Goal: Task Accomplishment & Management: Manage account settings

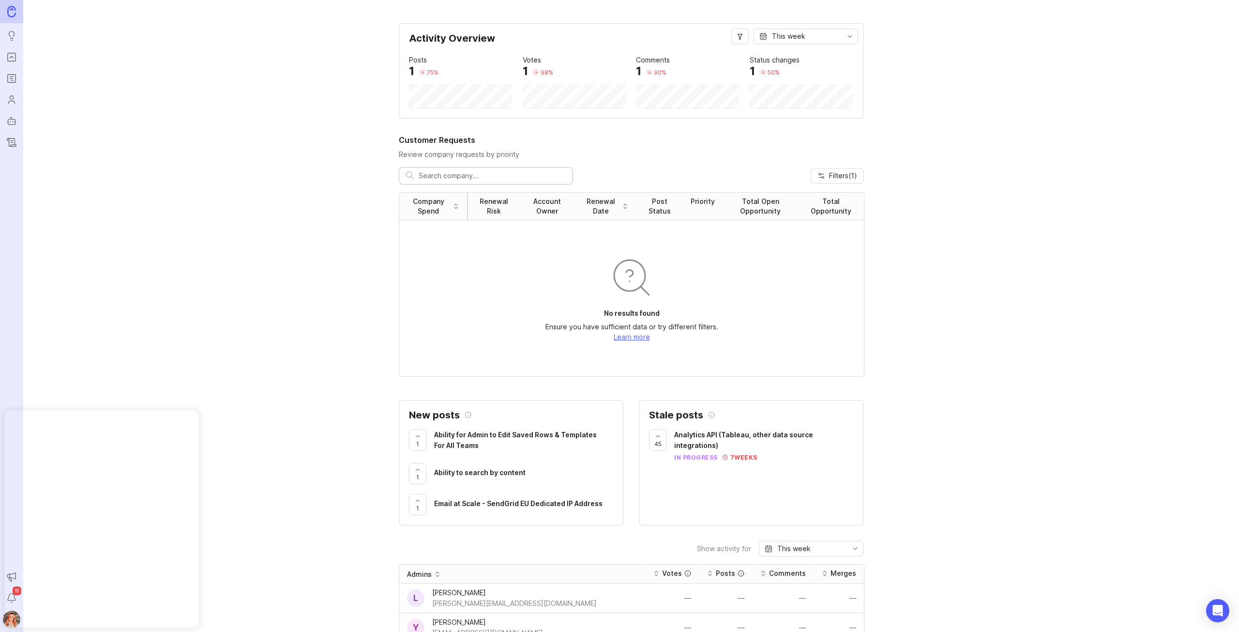
drag, startPoint x: 17, startPoint y: 56, endPoint x: 59, endPoint y: 57, distance: 41.2
click at [17, 56] on link "Portal" at bounding box center [11, 56] width 17 height 17
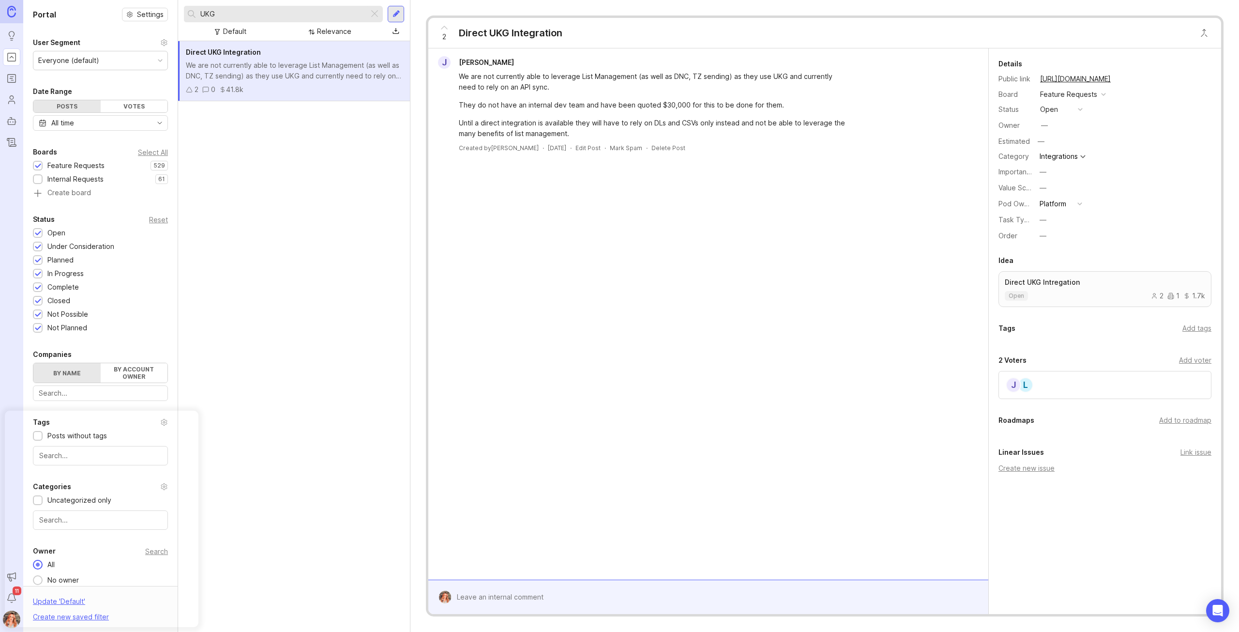
click at [393, 12] on div at bounding box center [397, 14] width 8 height 9
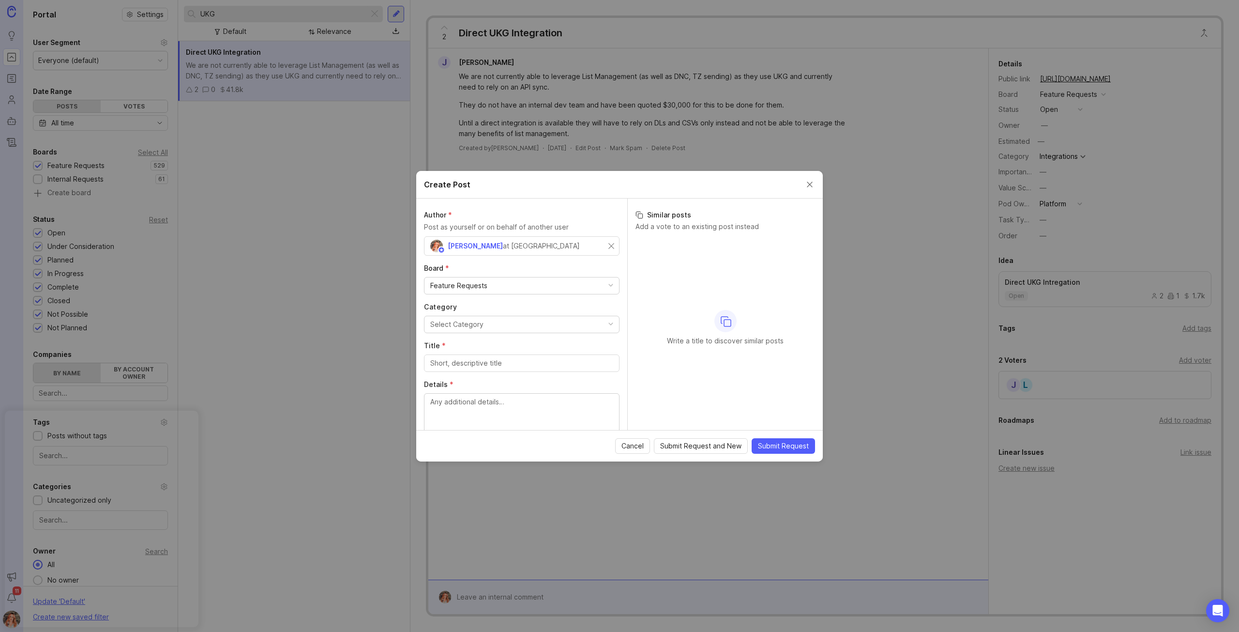
click at [490, 325] on button "Select Category" at bounding box center [522, 324] width 196 height 17
click at [461, 363] on input "Title *" at bounding box center [521, 363] width 183 height 11
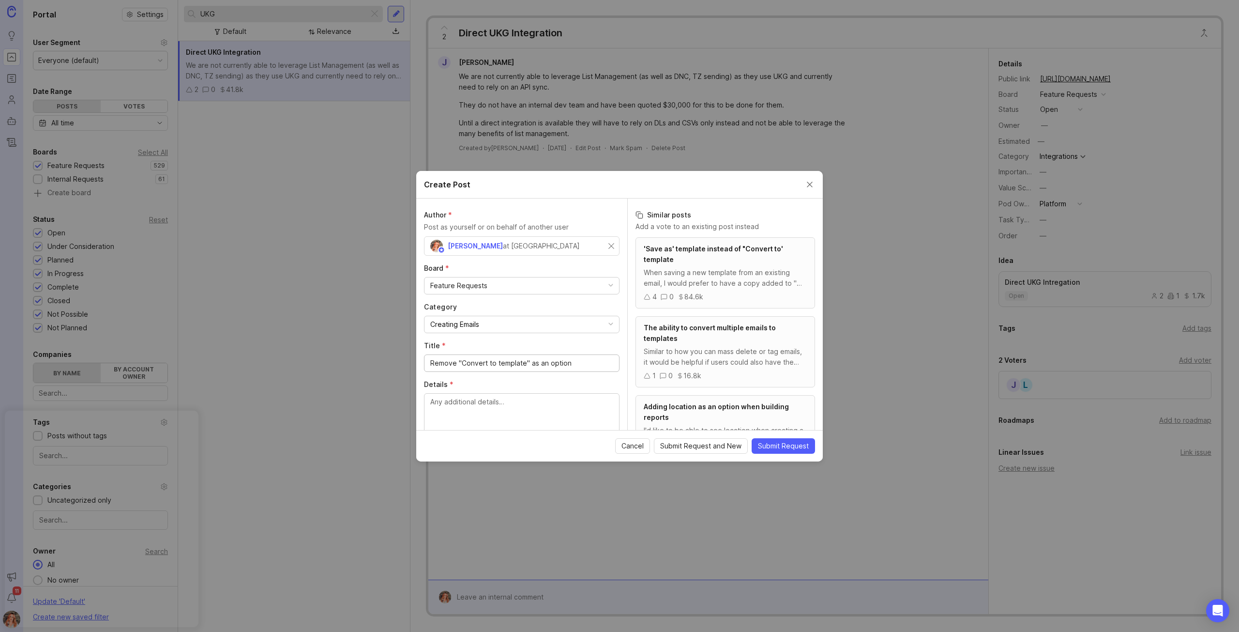
type input "Remove "Convert to template" as an option"
click at [633, 448] on span "Cancel" at bounding box center [633, 446] width 22 height 10
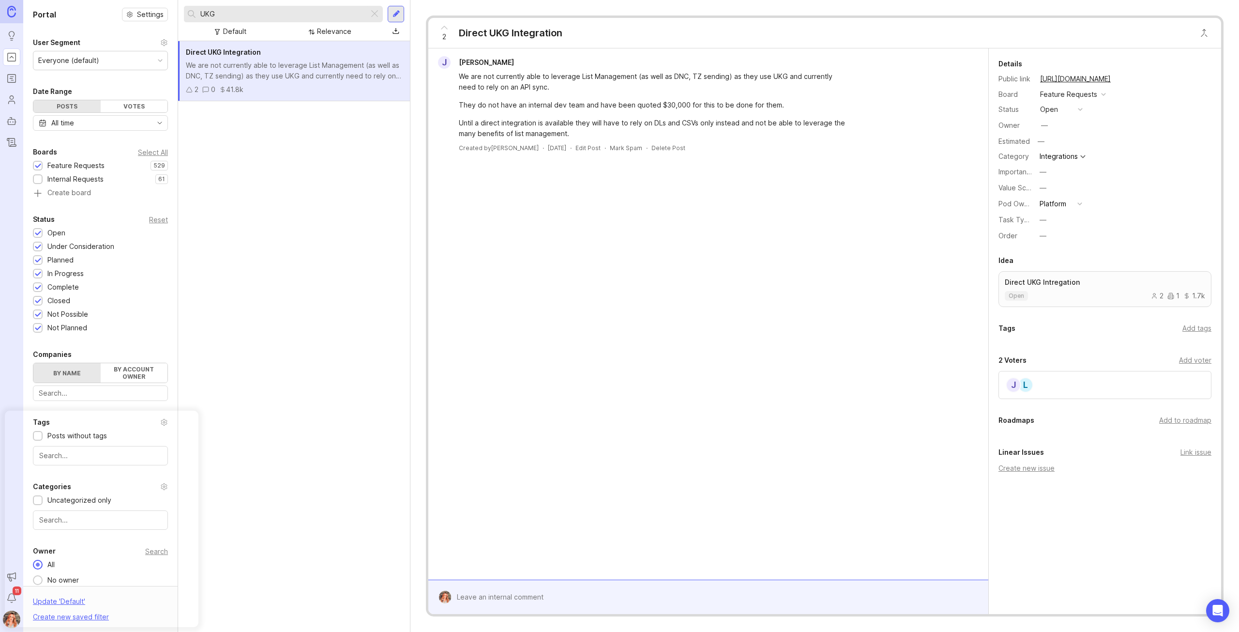
click at [377, 12] on div at bounding box center [375, 14] width 12 height 13
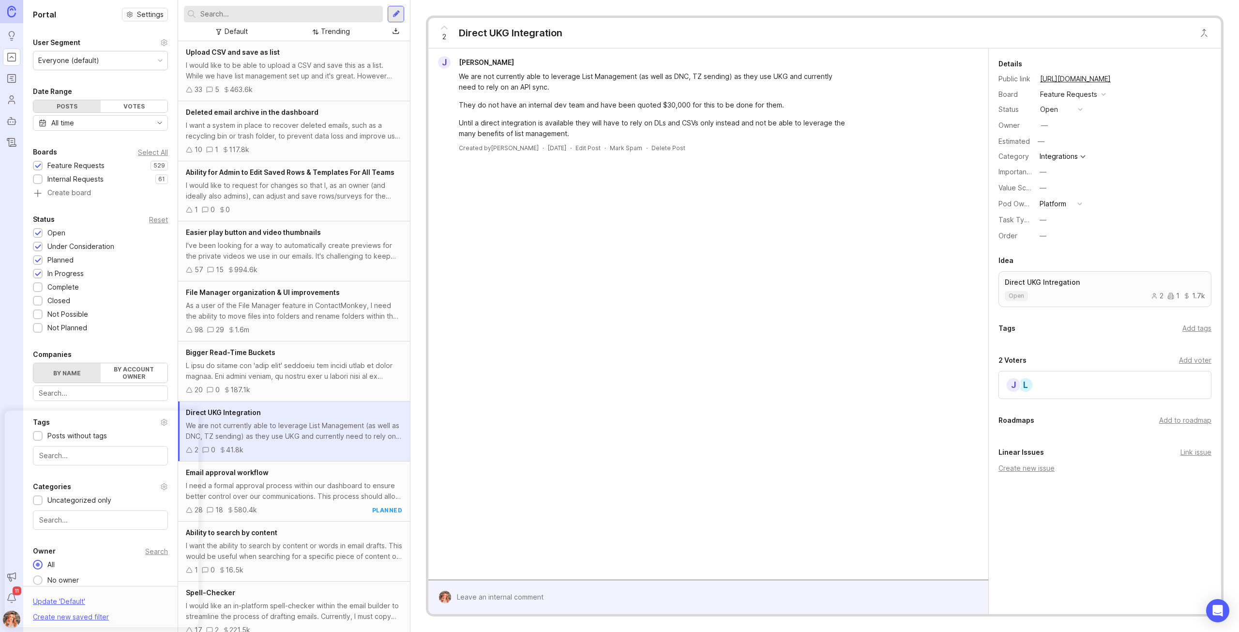
click at [246, 13] on input "text" at bounding box center [289, 14] width 179 height 11
type input "convert to template"
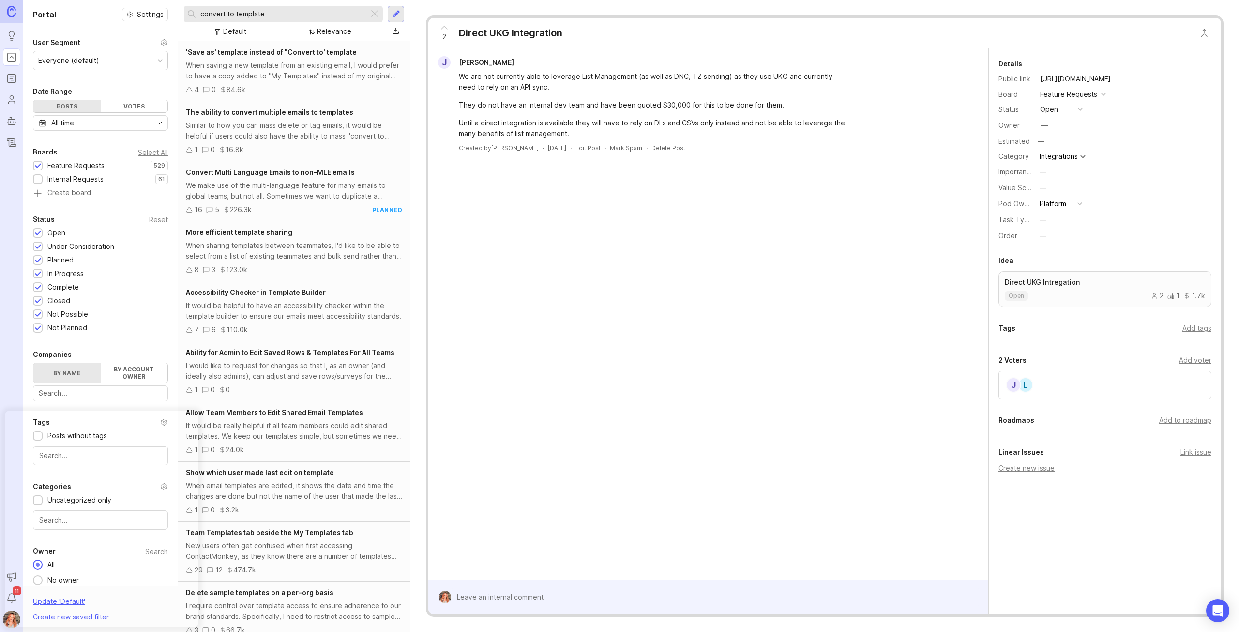
click at [319, 72] on div "When saving a new template from an existing email, I would prefer to have a cop…" at bounding box center [294, 70] width 216 height 21
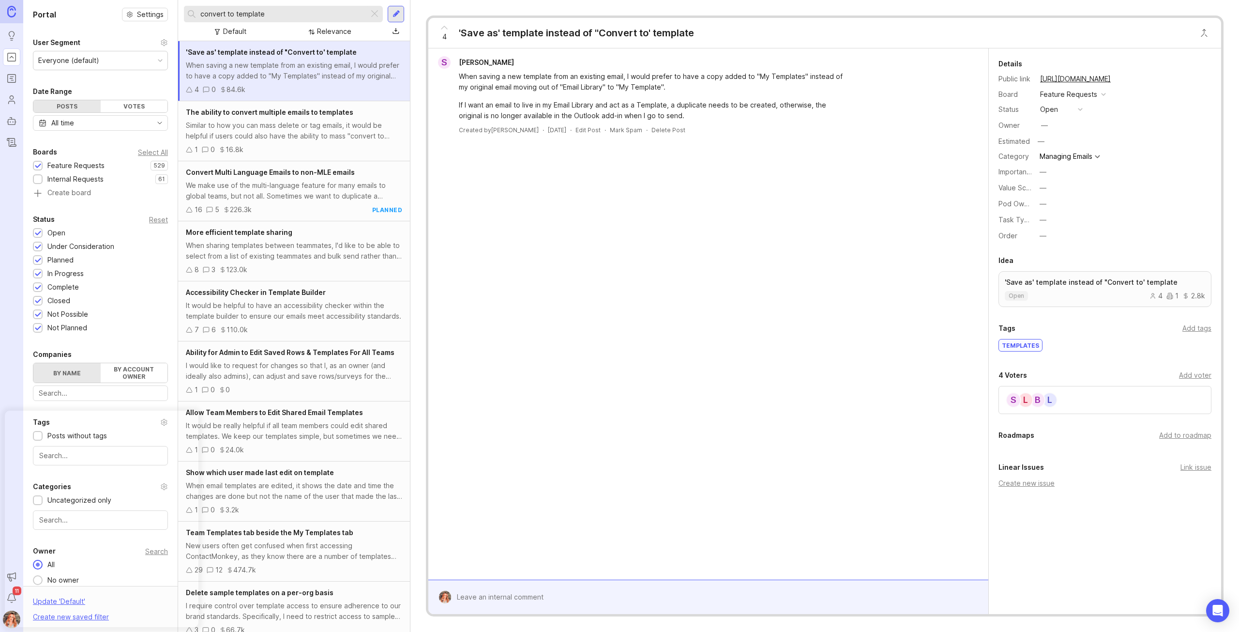
click at [1189, 466] on div "Link issue" at bounding box center [1196, 467] width 31 height 11
click at [1042, 483] on input "remove convert to template" at bounding box center [1105, 487] width 200 height 11
drag, startPoint x: 1030, startPoint y: 485, endPoint x: 1239, endPoint y: 482, distance: 209.1
click at [1239, 482] on html "Ideas Portal Roadmaps Users Autopilot Changelog Announcements Notifications 11 …" at bounding box center [619, 316] width 1239 height 632
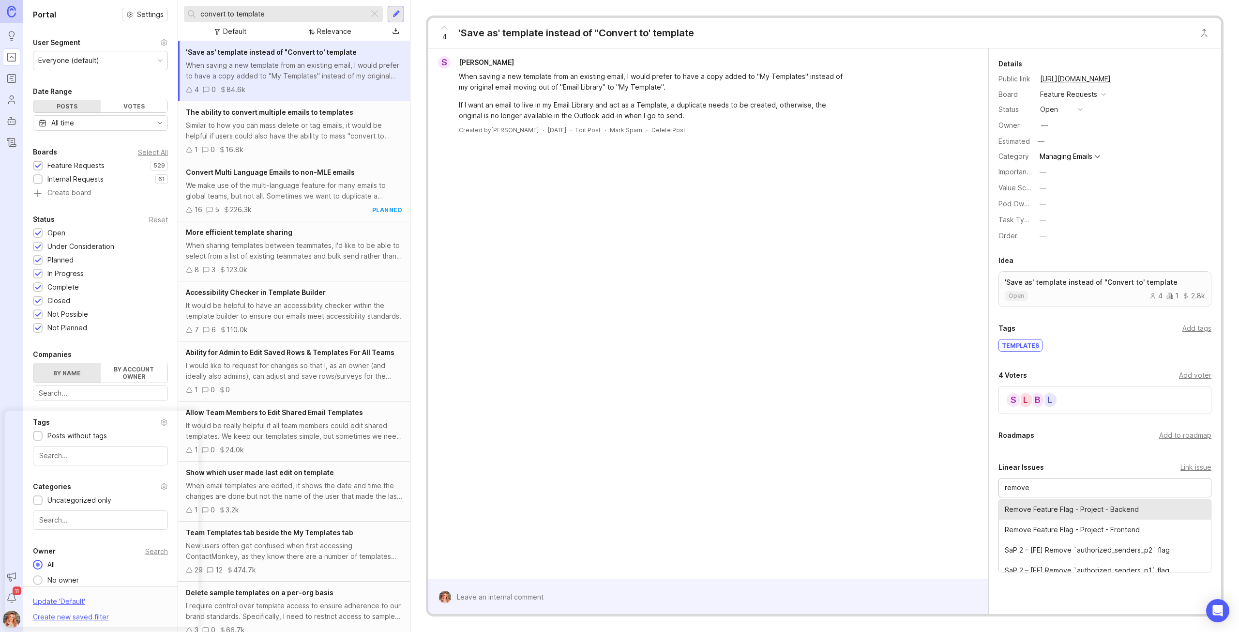
type input "remove"
click at [1190, 466] on div "Link issue" at bounding box center [1196, 467] width 31 height 11
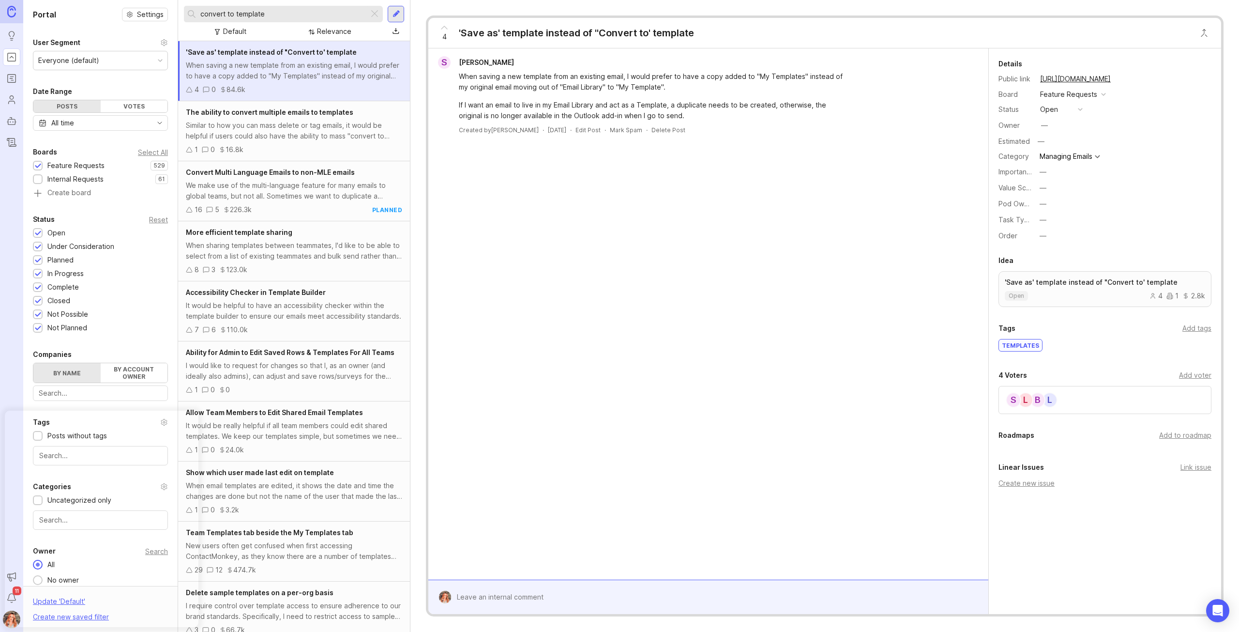
click at [1191, 463] on div "Link issue" at bounding box center [1196, 467] width 31 height 11
type input "Remove "Convert"
click at [1045, 209] on button "—" at bounding box center [1061, 204] width 48 height 13
click at [1067, 241] on Experience "Sender Experience" at bounding box center [1061, 238] width 48 height 18
click at [1195, 434] on div "Add to roadmap" at bounding box center [1185, 435] width 52 height 11
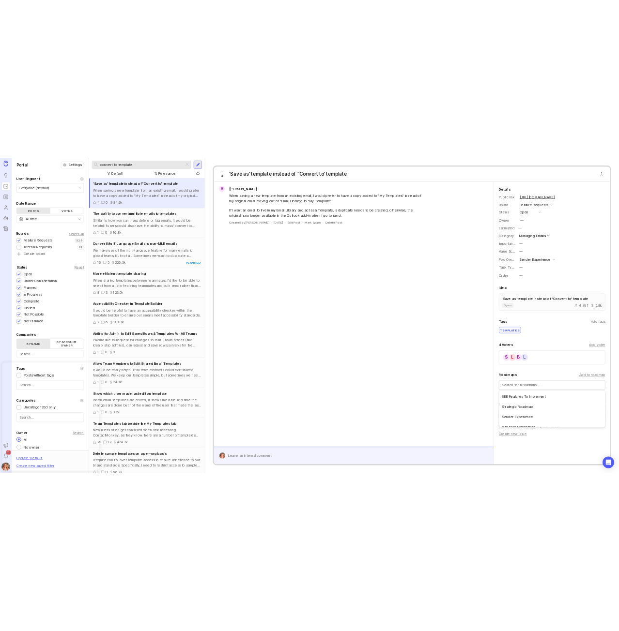
scroll to position [29, 0]
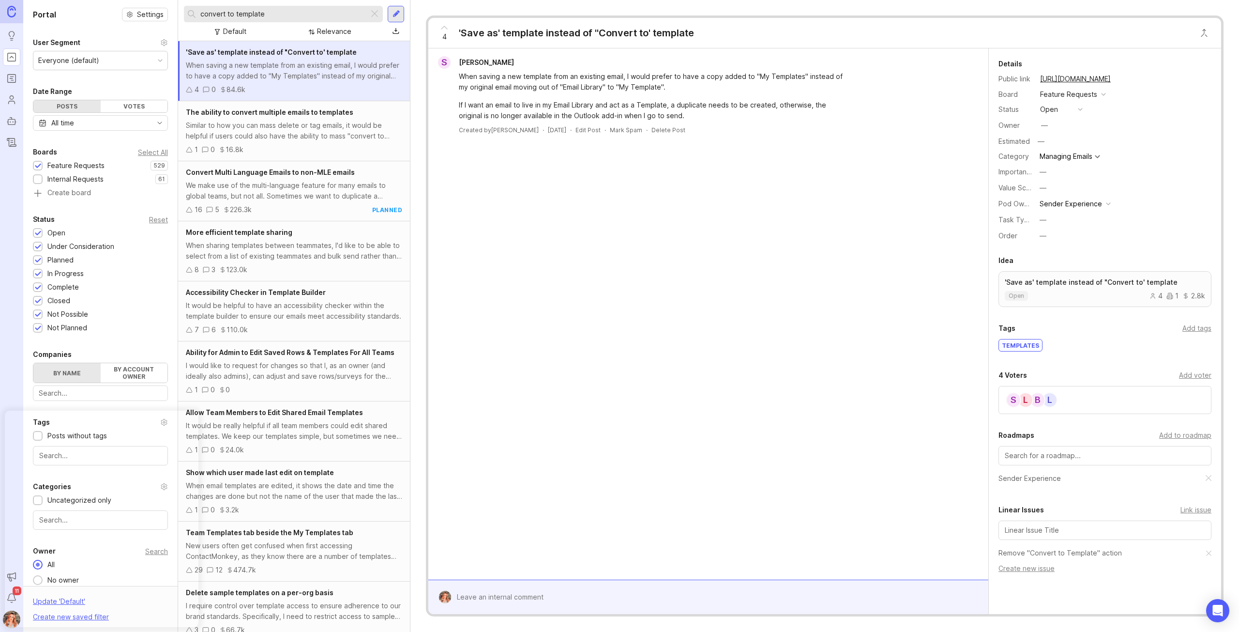
click at [1046, 230] on div "—" at bounding box center [1043, 235] width 7 height 11
click at [1060, 306] on li "Later" at bounding box center [1061, 306] width 48 height 18
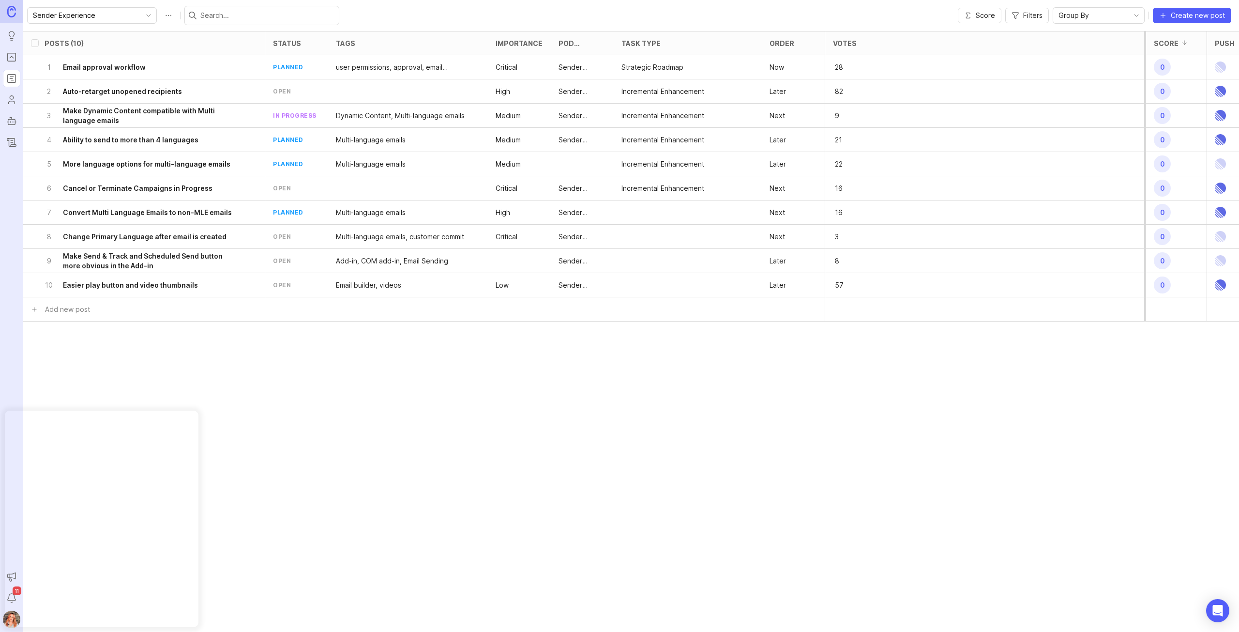
click at [217, 182] on div "6 Cancel or Terminate Campaigns in Progress" at bounding box center [141, 188] width 193 height 24
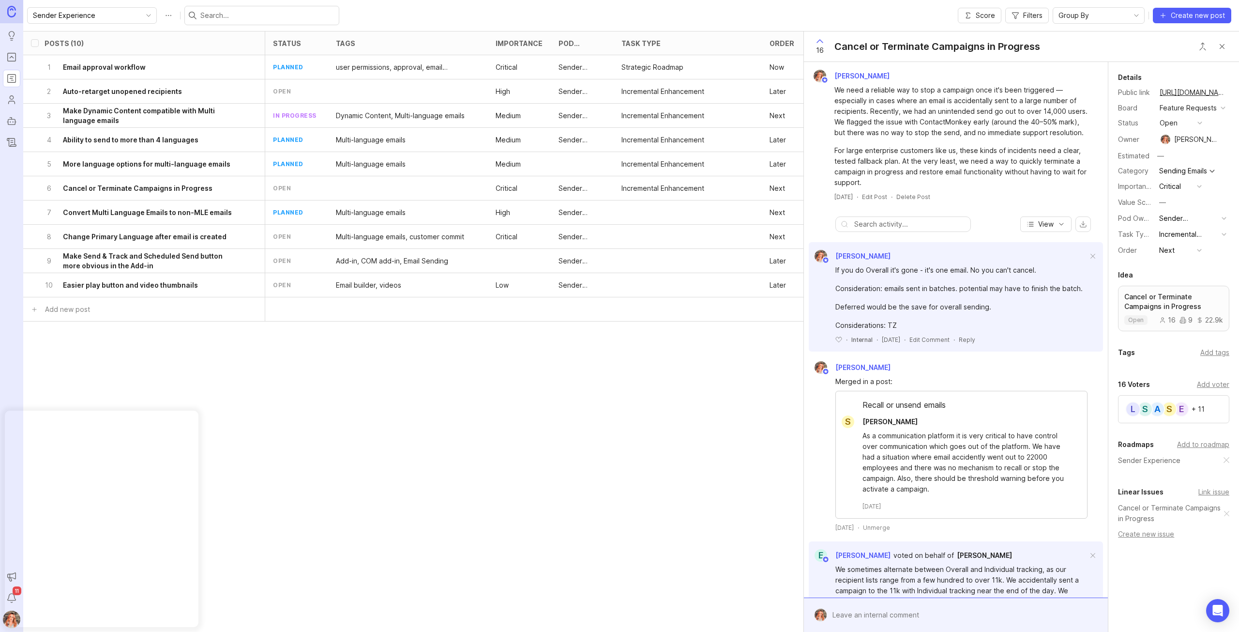
click at [618, 145] on div "[PERSON_NAME]" at bounding box center [1189, 139] width 57 height 11
type input "[PERSON_NAME]"
click at [618, 224] on div "Sender Experience" at bounding box center [1188, 218] width 59 height 11
click at [618, 303] on li "Platform" at bounding box center [1188, 299] width 65 height 18
click at [618, 91] on button "copy icon" at bounding box center [1237, 93] width 14 height 14
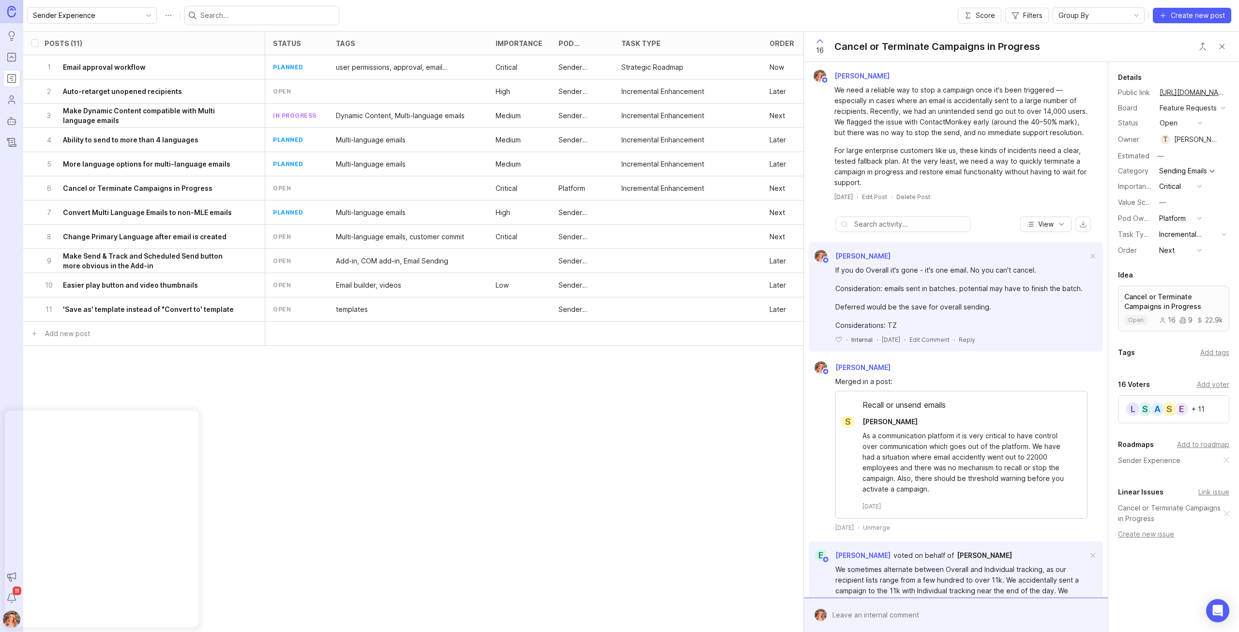
drag, startPoint x: 1220, startPoint y: 467, endPoint x: 1167, endPoint y: 403, distance: 82.5
